Goal: Task Accomplishment & Management: Complete application form

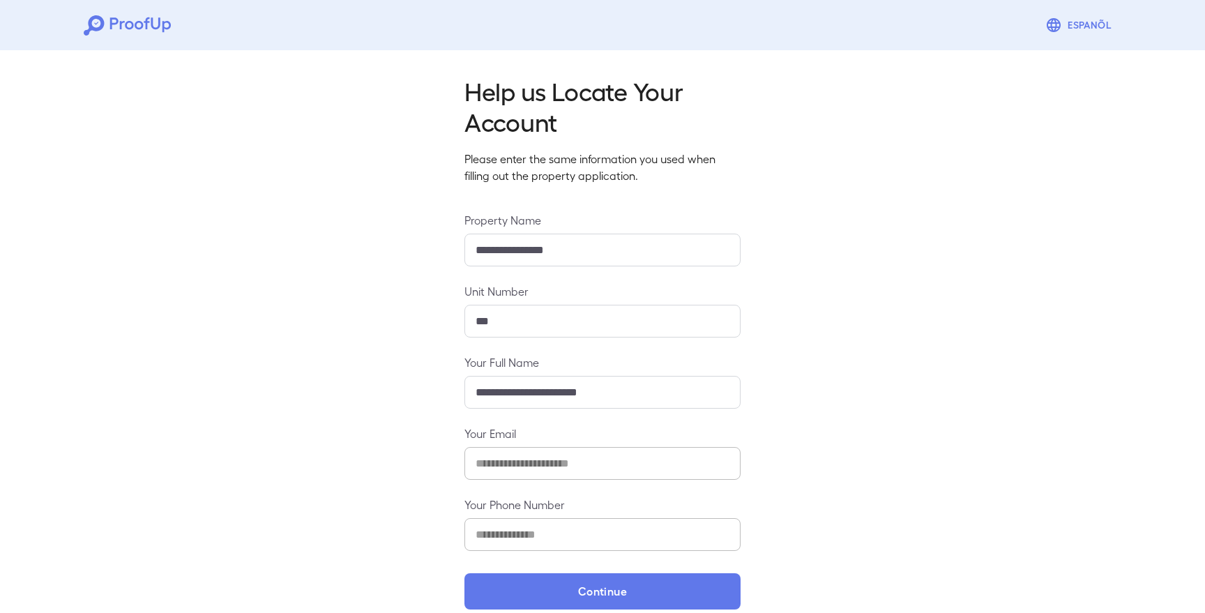
scroll to position [19, 0]
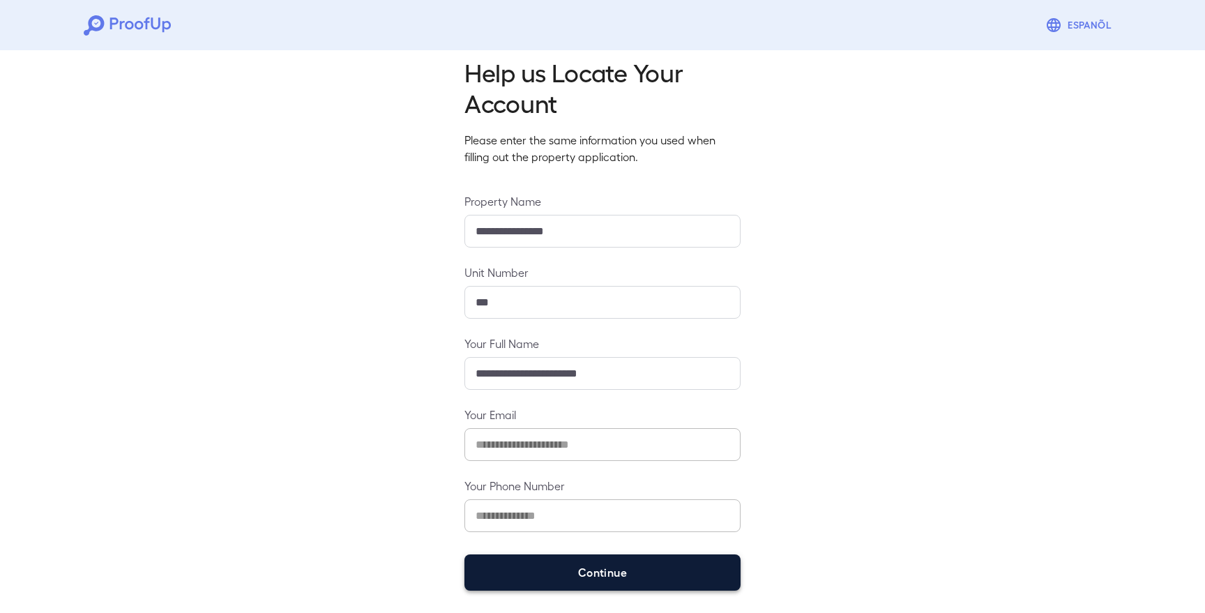
click at [589, 568] on button "Continue" at bounding box center [602, 572] width 276 height 36
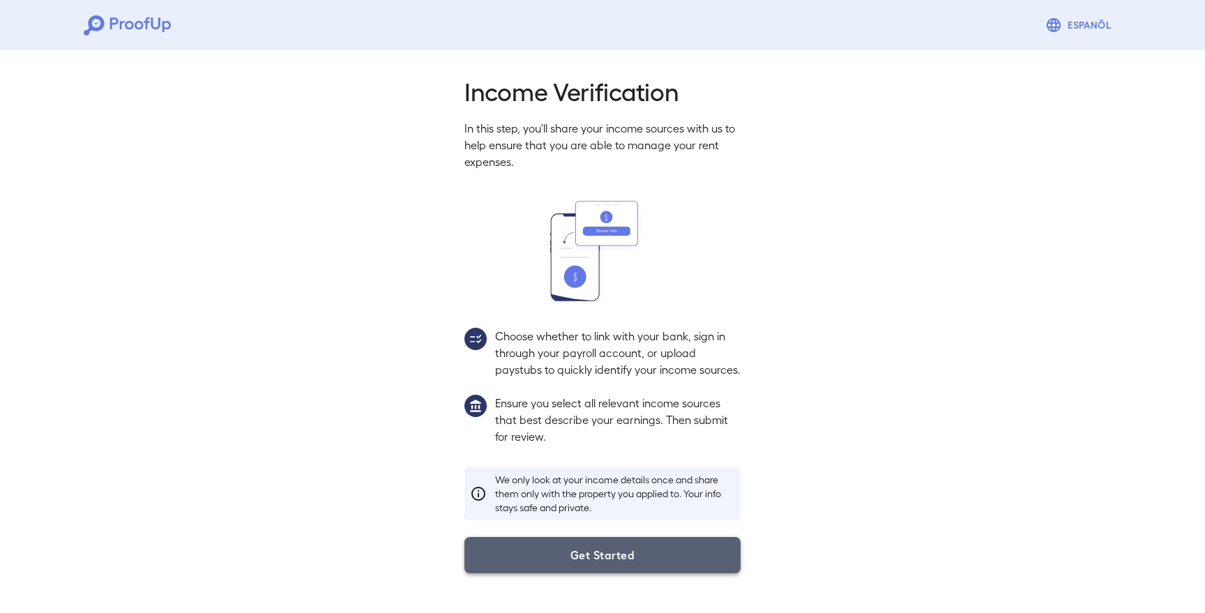
click at [584, 573] on button "Get Started" at bounding box center [602, 555] width 276 height 36
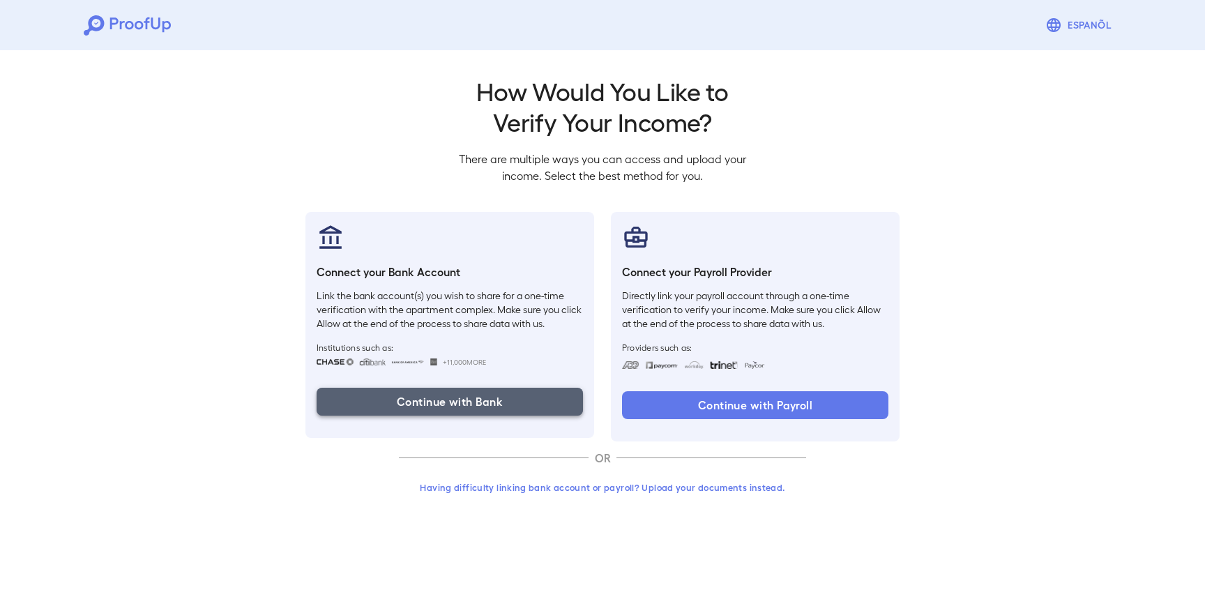
click at [484, 407] on button "Continue with Bank" at bounding box center [450, 402] width 266 height 28
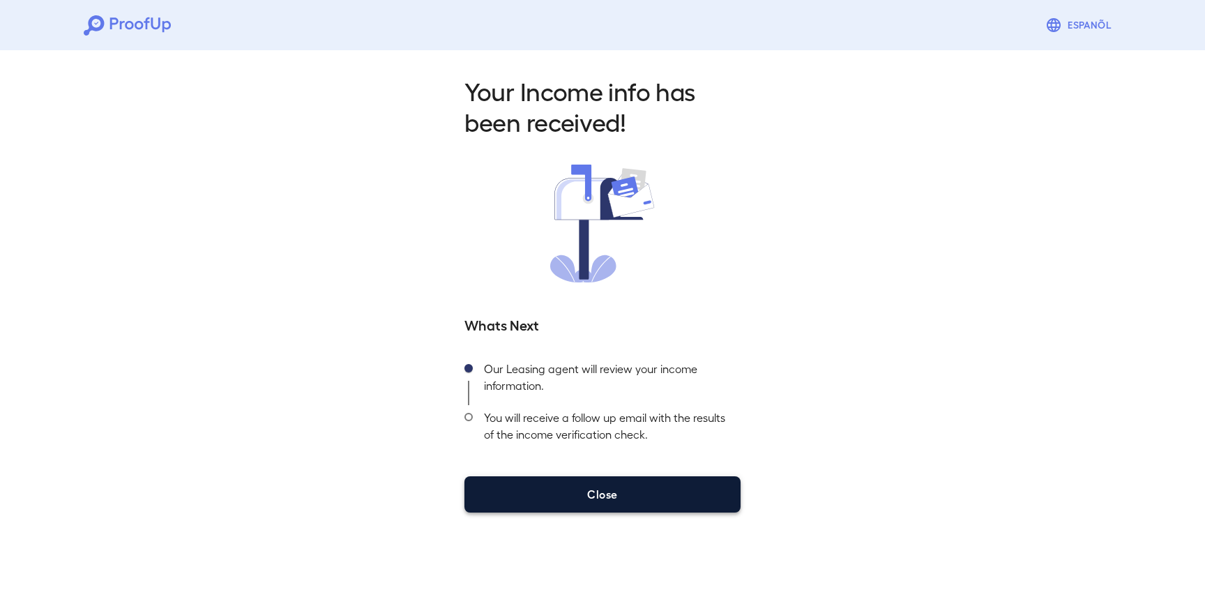
click at [598, 498] on button "Close" at bounding box center [602, 494] width 276 height 36
click at [603, 499] on button "Close" at bounding box center [602, 494] width 276 height 36
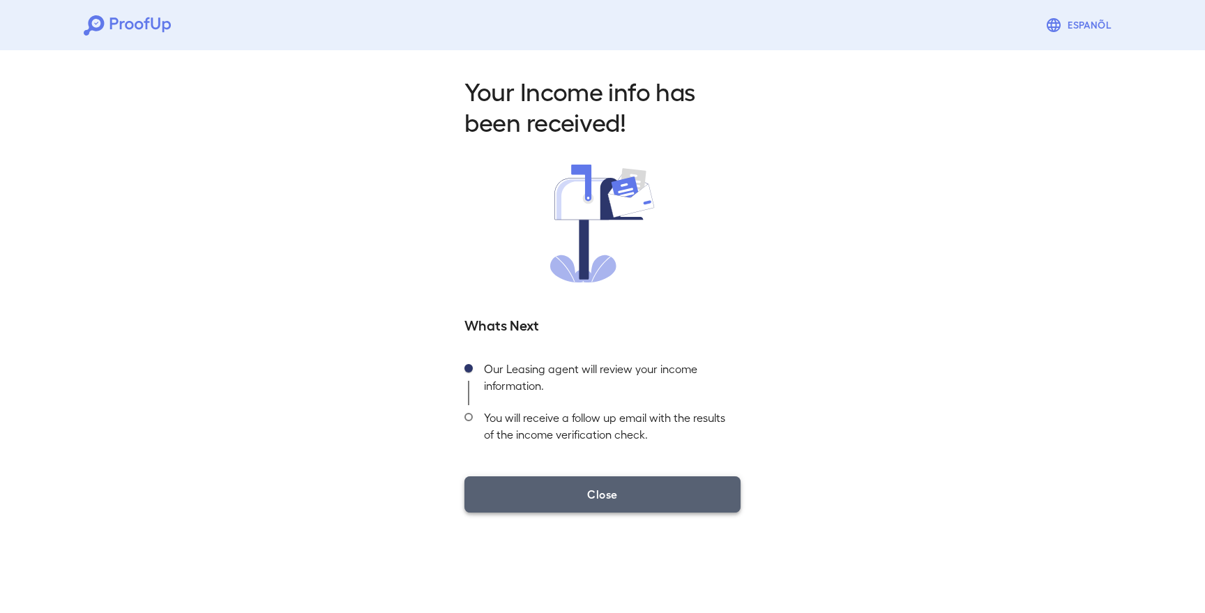
click at [593, 487] on button "Close" at bounding box center [602, 494] width 276 height 36
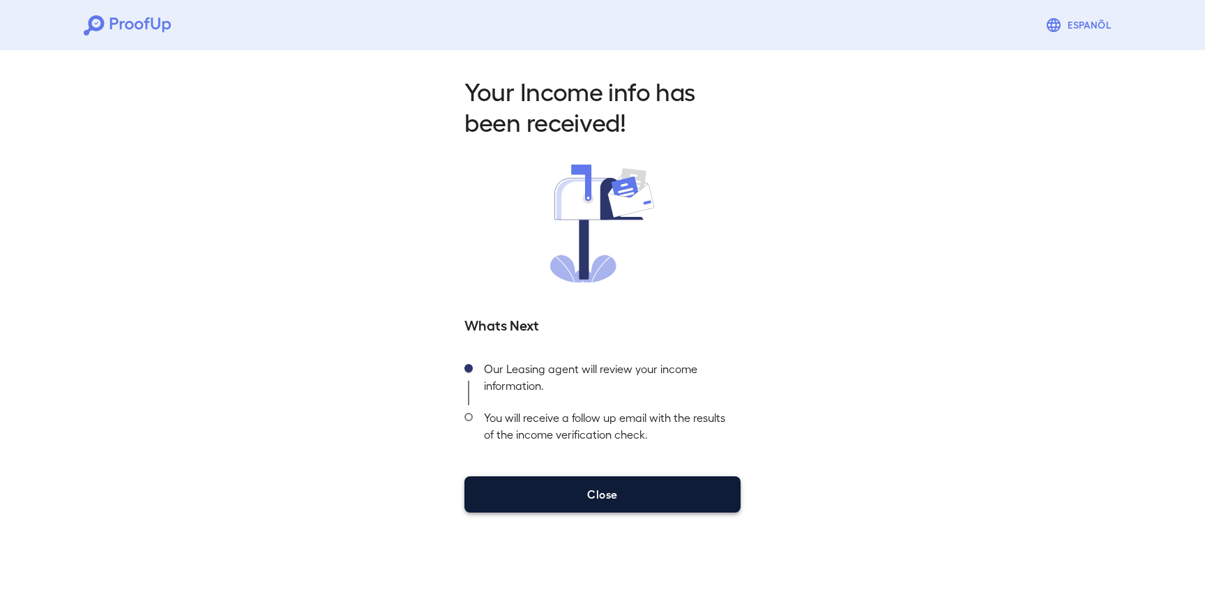
click at [668, 491] on button "Close" at bounding box center [602, 494] width 276 height 36
